Goal: Find contact information: Find contact information

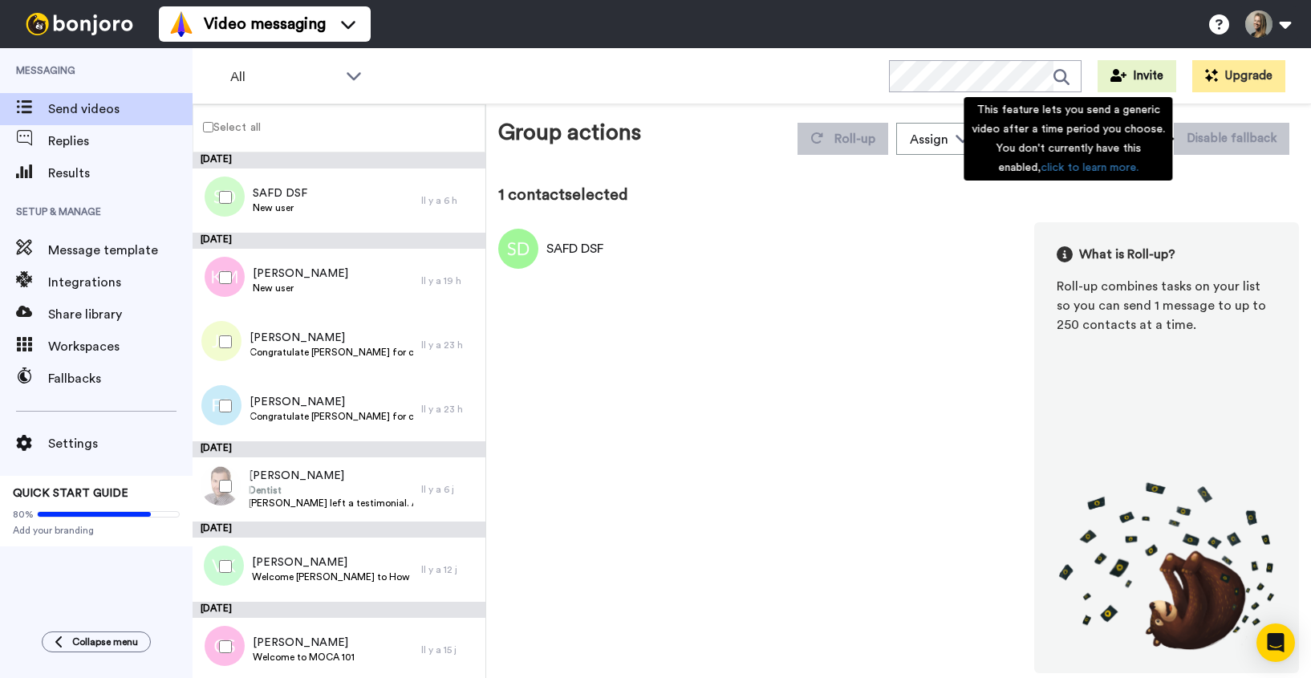
click at [1110, 151] on div "This feature lets you send a generic video after a time period you choose. You …" at bounding box center [1067, 138] width 209 height 83
click at [1232, 185] on div "1 contact selected" at bounding box center [898, 195] width 801 height 22
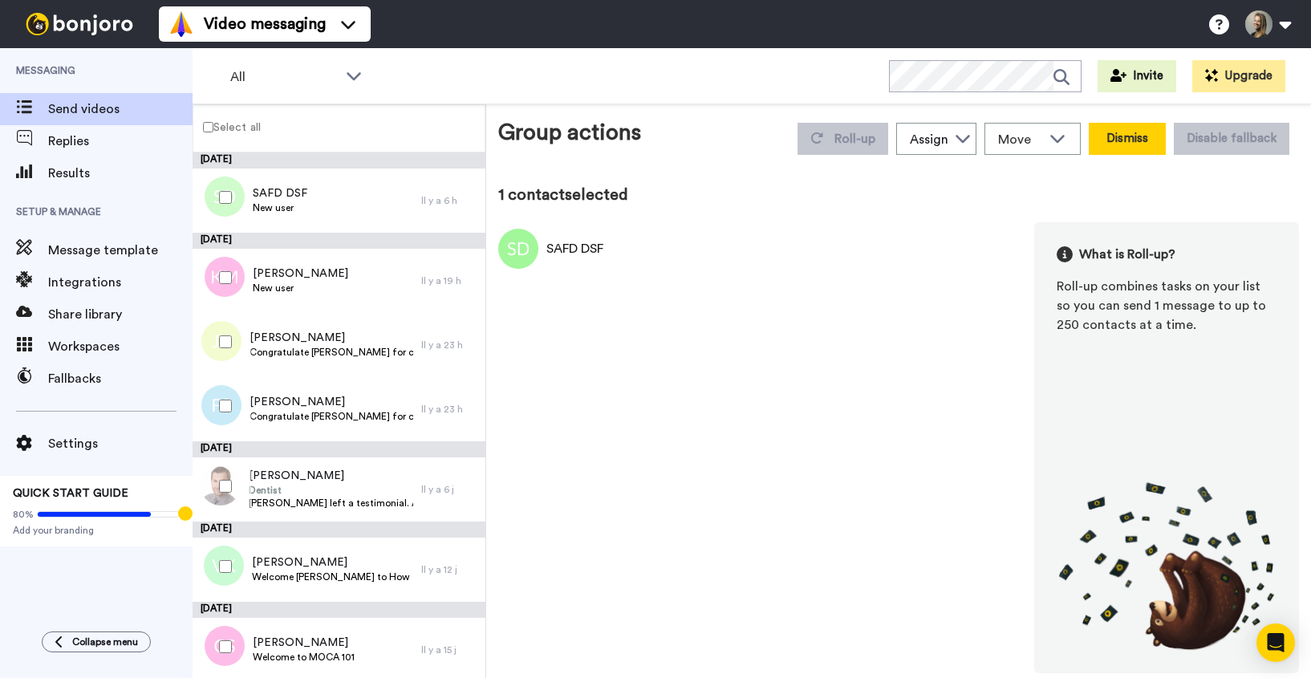
click at [1141, 144] on button "Dismiss" at bounding box center [1127, 139] width 77 height 32
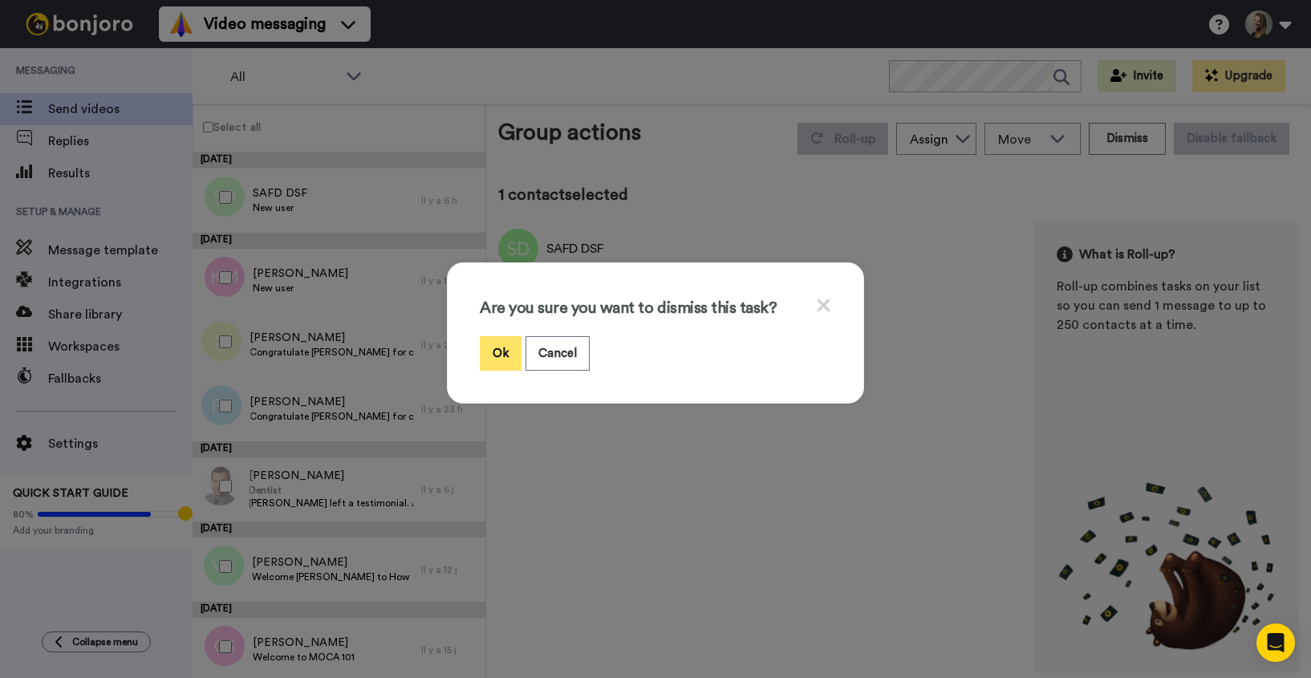
click at [492, 358] on button "Ok" at bounding box center [501, 353] width 42 height 34
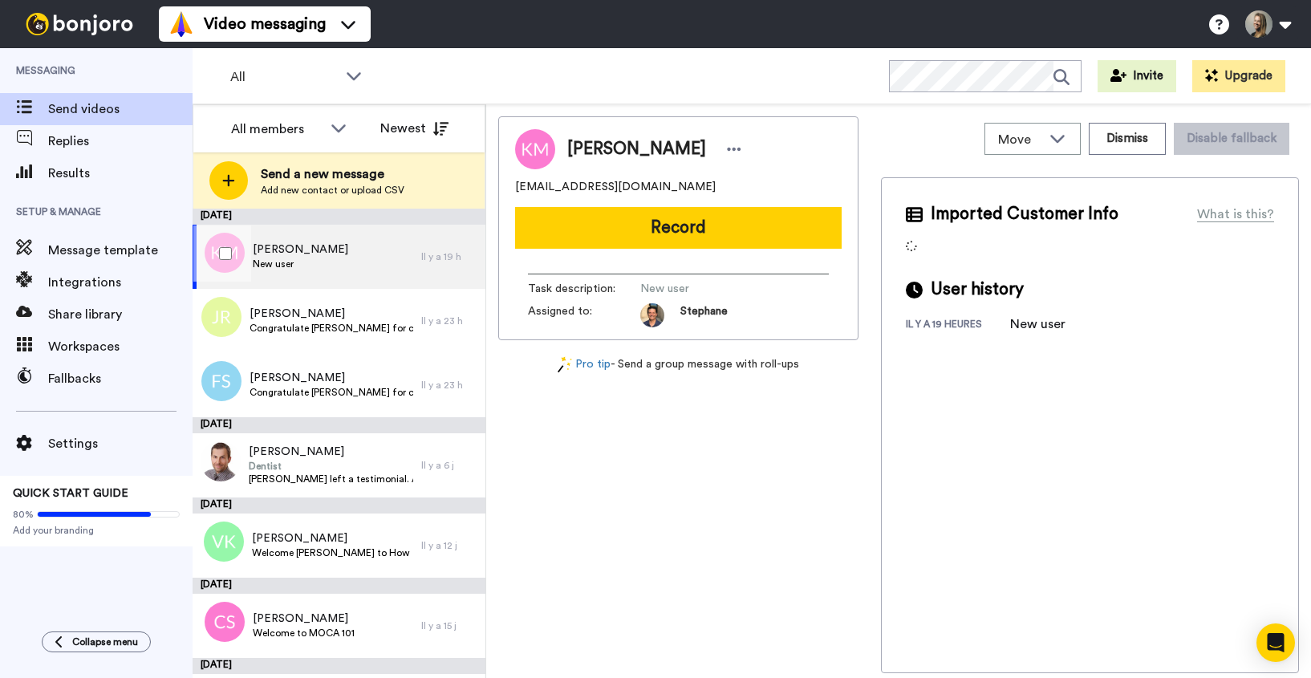
click at [342, 275] on div "Kaytlyn McAllister New user" at bounding box center [307, 257] width 229 height 64
drag, startPoint x: 728, startPoint y: 193, endPoint x: 510, endPoint y: 192, distance: 217.4
click at [510, 192] on div "Kaytlyn McAllister kaytlynmcallister@gmail.com Record Task description : New us…" at bounding box center [678, 228] width 360 height 224
copy span "kaytlynmcallister@gmail.com"
